Goal: Information Seeking & Learning: Learn about a topic

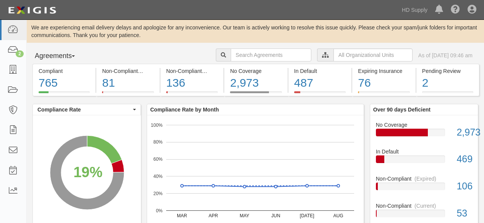
click at [322, 53] on icon at bounding box center [325, 55] width 7 height 5
click at [342, 56] on input "text" at bounding box center [373, 55] width 79 height 13
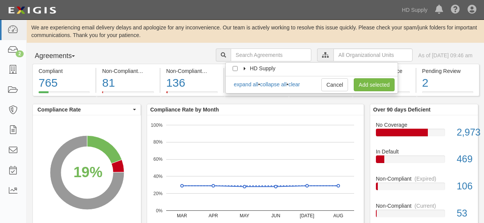
click at [245, 68] on icon at bounding box center [245, 68] width 5 height 3
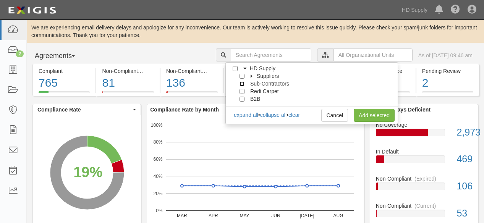
click at [242, 84] on input "Sub-Contractors" at bounding box center [242, 83] width 5 height 5
checkbox input "true"
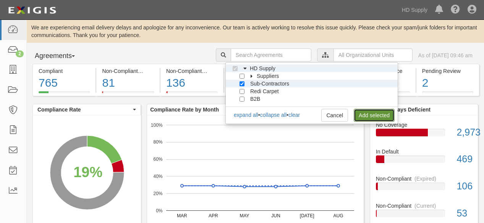
click at [363, 116] on link "Add selected" at bounding box center [374, 115] width 41 height 13
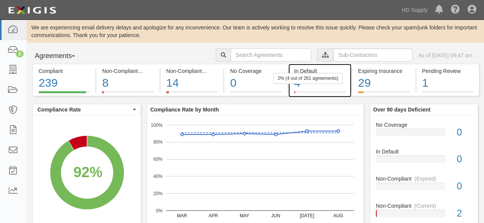
click at [297, 85] on div "4" at bounding box center [320, 83] width 52 height 16
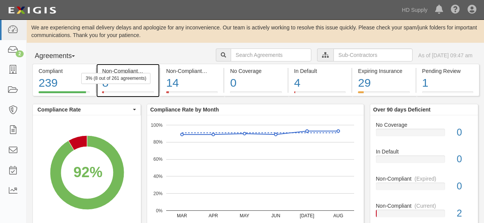
click at [104, 84] on div "8" at bounding box center [128, 83] width 52 height 16
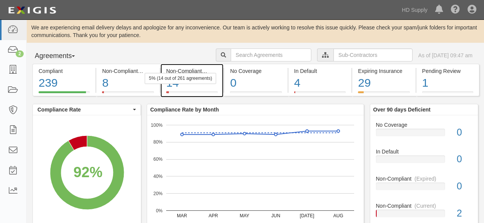
click at [177, 85] on div "14" at bounding box center [192, 83] width 52 height 16
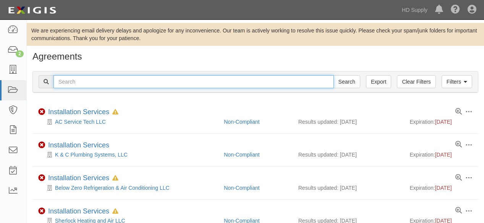
click at [91, 83] on input "text" at bounding box center [194, 81] width 281 height 13
type input "blue brook"
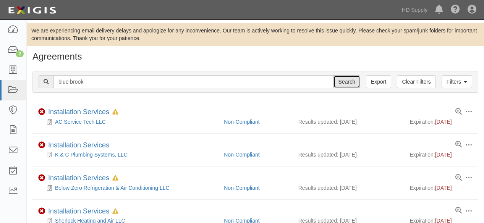
click at [347, 85] on input "Search" at bounding box center [347, 81] width 27 height 13
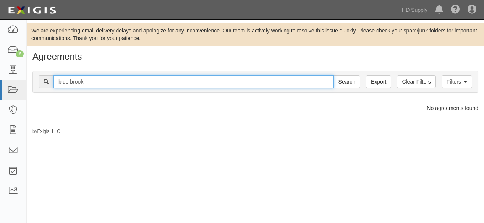
click at [69, 82] on input "blue brook" at bounding box center [194, 81] width 281 height 13
type input "bluebrook"
click at [334, 75] on input "Search" at bounding box center [347, 81] width 27 height 13
click at [88, 86] on input "bluebrook" at bounding box center [194, 81] width 281 height 13
type input "blue brook"
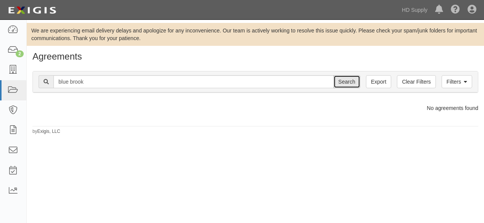
click at [339, 83] on input "Search" at bounding box center [347, 81] width 27 height 13
click at [455, 82] on link "Filters" at bounding box center [457, 81] width 31 height 13
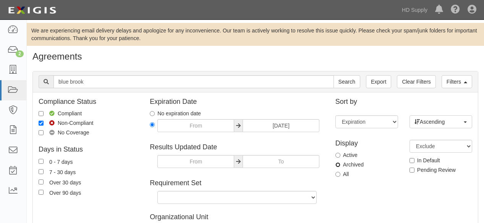
click at [338, 164] on input "Archived" at bounding box center [338, 164] width 5 height 5
radio input "true"
click at [351, 83] on input "Search" at bounding box center [347, 81] width 27 height 13
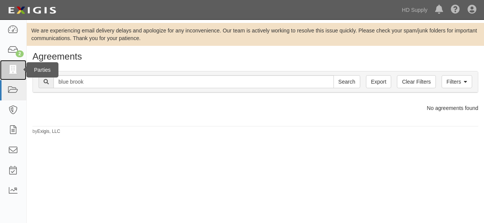
click at [12, 71] on icon at bounding box center [13, 70] width 11 height 9
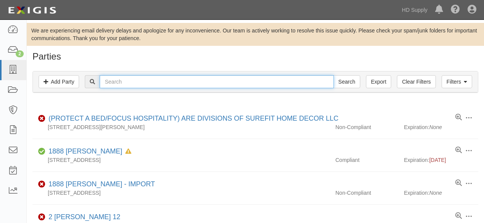
click at [141, 82] on input "text" at bounding box center [217, 81] width 234 height 13
type input "blue brook"
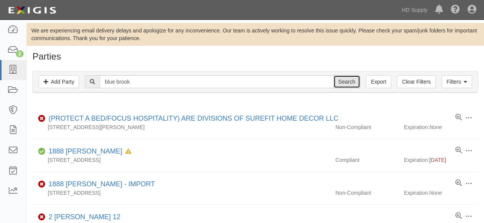
click at [348, 84] on input "Search" at bounding box center [347, 81] width 27 height 13
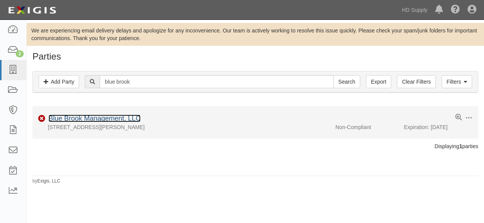
click at [109, 118] on link "Blue Brook Management, LLC" at bounding box center [95, 119] width 92 height 8
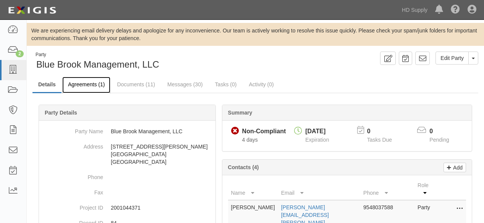
click at [89, 84] on link "Agreements (1)" at bounding box center [86, 85] width 48 height 16
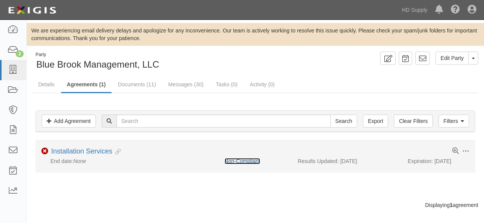
click at [249, 160] on link "Non-Compliant" at bounding box center [243, 161] width 36 height 6
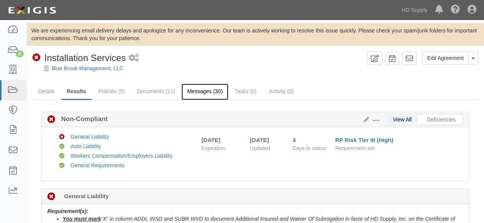
click at [198, 91] on link "Messages (30)" at bounding box center [205, 92] width 47 height 16
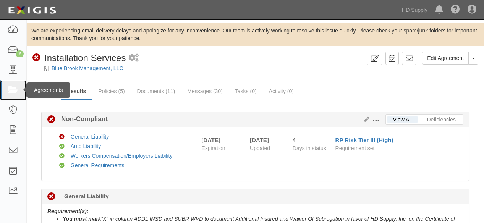
click at [12, 91] on icon at bounding box center [13, 90] width 11 height 9
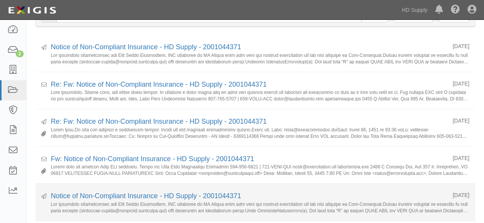
scroll to position [85, 0]
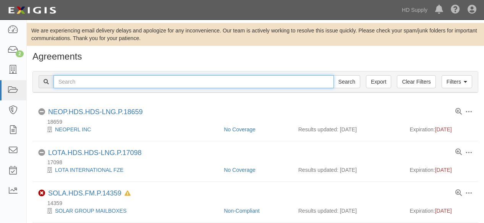
click at [88, 80] on input "text" at bounding box center [194, 81] width 281 height 13
type input "[PERSON_NAME]"
click at [334, 75] on input "Search" at bounding box center [347, 81] width 27 height 13
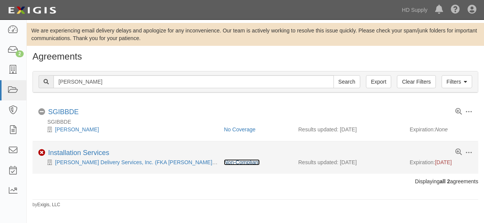
click at [252, 164] on link "Non-Compliant" at bounding box center [242, 162] width 36 height 6
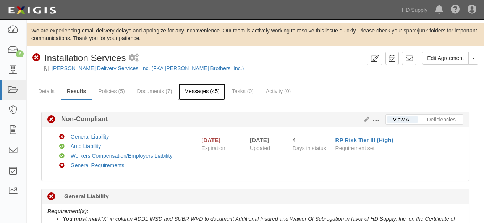
click at [206, 94] on link "Messages (45)" at bounding box center [202, 92] width 47 height 16
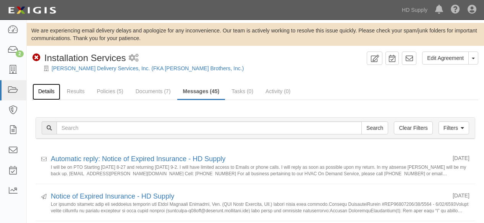
click at [45, 92] on link "Details" at bounding box center [46, 92] width 28 height 16
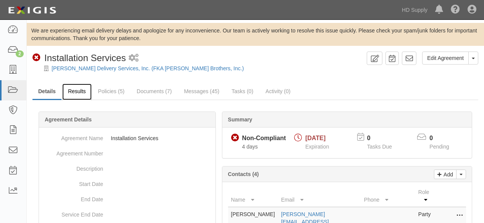
click at [71, 91] on link "Results" at bounding box center [76, 92] width 29 height 16
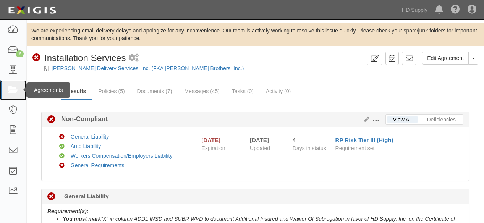
click at [12, 93] on icon at bounding box center [13, 90] width 11 height 9
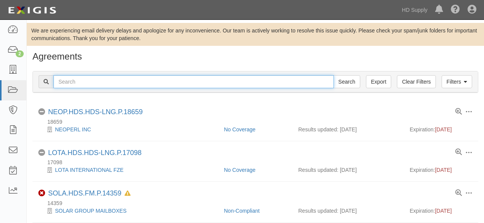
click at [83, 83] on input "text" at bounding box center [194, 81] width 281 height 13
drag, startPoint x: 332, startPoint y: 81, endPoint x: 341, endPoint y: 81, distance: 8.4
click at [333, 81] on input "jensen" at bounding box center [194, 81] width 281 height 13
type input "jensen"
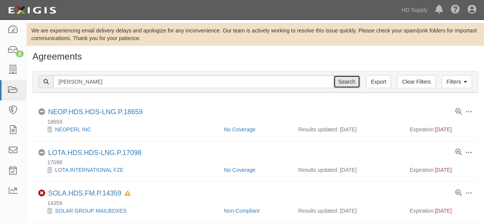
click at [341, 80] on input "Search" at bounding box center [347, 81] width 27 height 13
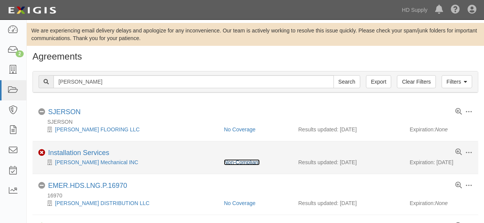
click at [242, 161] on link "Non-Compliant" at bounding box center [242, 162] width 36 height 6
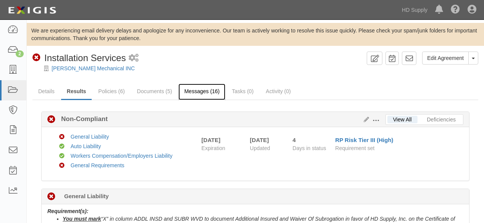
click at [211, 91] on link "Messages (16)" at bounding box center [202, 92] width 47 height 16
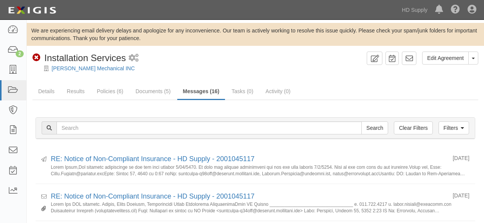
scroll to position [42, 0]
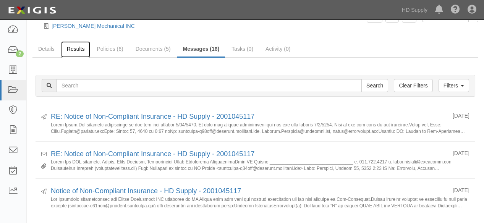
click at [73, 47] on link "Results" at bounding box center [75, 49] width 29 height 16
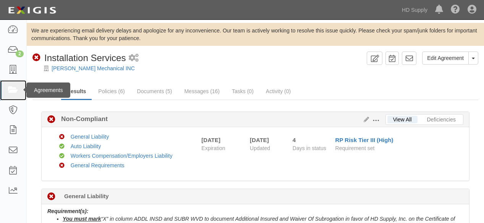
click at [11, 91] on icon at bounding box center [13, 90] width 11 height 9
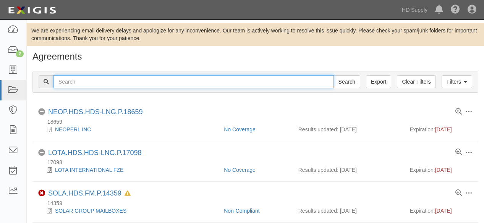
click at [103, 85] on input "text" at bounding box center [194, 81] width 281 height 13
type input "simply water"
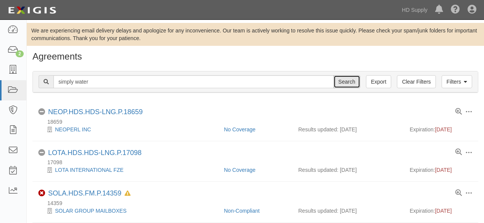
click at [348, 83] on input "Search" at bounding box center [347, 81] width 27 height 13
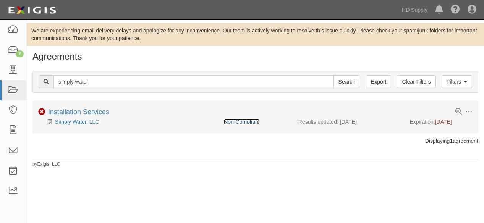
click at [241, 120] on link "Non-Compliant" at bounding box center [242, 122] width 36 height 6
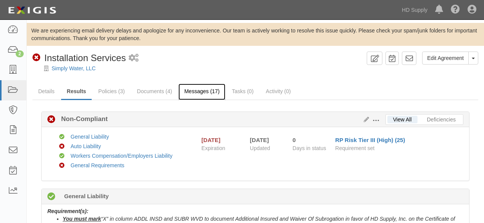
click at [212, 91] on link "Messages (17)" at bounding box center [202, 92] width 47 height 16
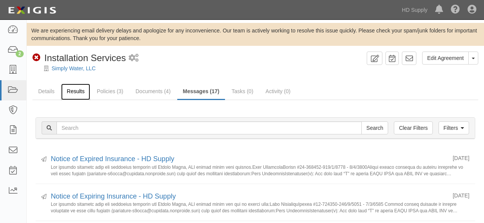
click at [80, 92] on link "Results" at bounding box center [75, 92] width 29 height 16
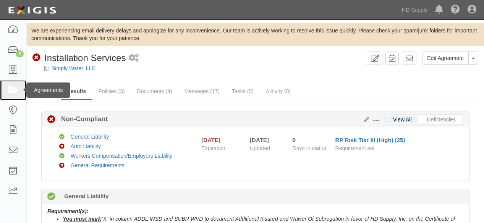
click at [15, 91] on icon at bounding box center [13, 90] width 11 height 9
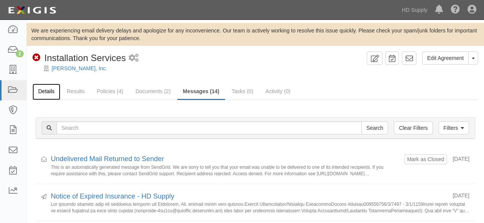
click at [50, 90] on link "Details" at bounding box center [46, 92] width 28 height 16
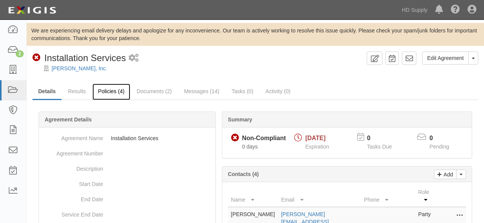
click at [106, 91] on link "Policies (4)" at bounding box center [112, 92] width 38 height 16
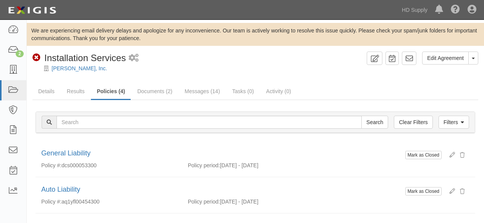
scroll to position [85, 0]
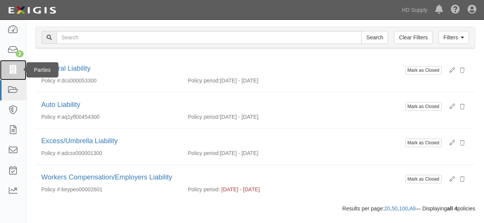
click at [11, 70] on icon at bounding box center [13, 70] width 11 height 9
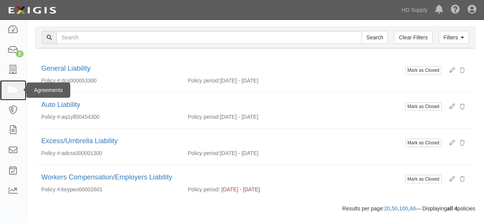
click at [15, 91] on icon at bounding box center [13, 90] width 11 height 9
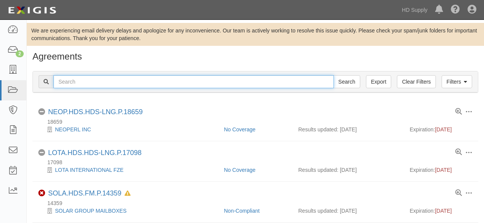
click at [93, 78] on input "text" at bounding box center [194, 81] width 281 height 13
type input "trident"
click at [334, 75] on input "Search" at bounding box center [347, 81] width 27 height 13
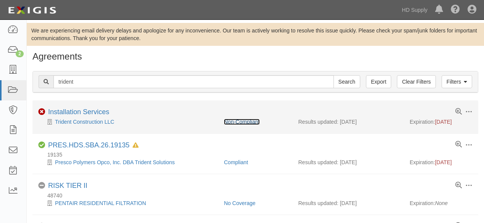
click at [250, 122] on link "Non-Compliant" at bounding box center [242, 122] width 36 height 6
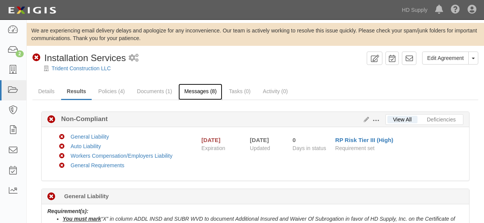
click at [199, 89] on link "Messages (8)" at bounding box center [201, 92] width 44 height 16
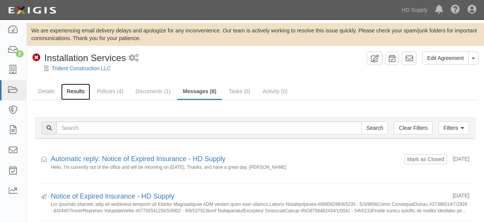
click at [73, 91] on link "Results" at bounding box center [75, 92] width 29 height 16
